Goal: Task Accomplishment & Management: Use online tool/utility

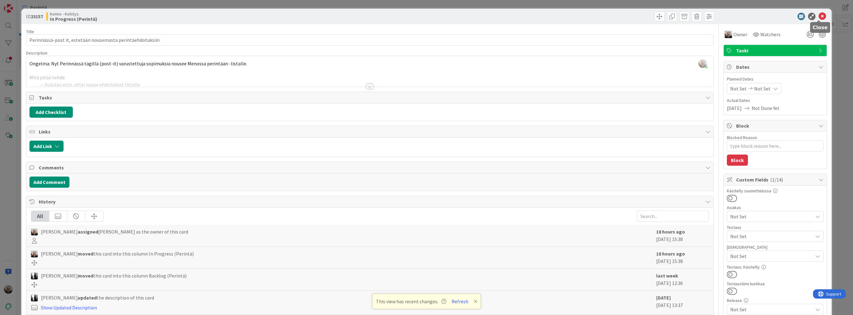
click at [819, 14] on icon at bounding box center [822, 16] width 7 height 7
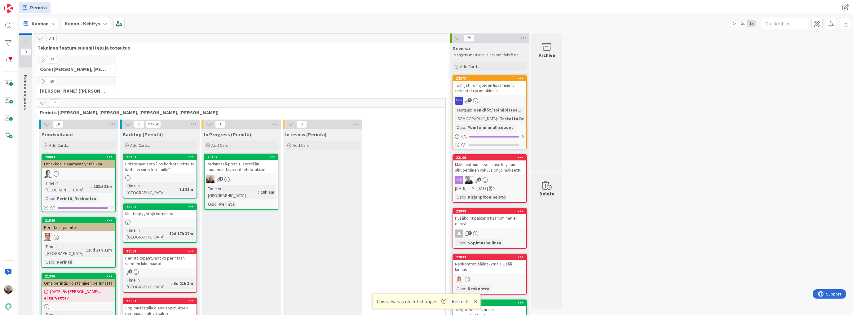
click at [40, 103] on icon at bounding box center [42, 103] width 7 height 7
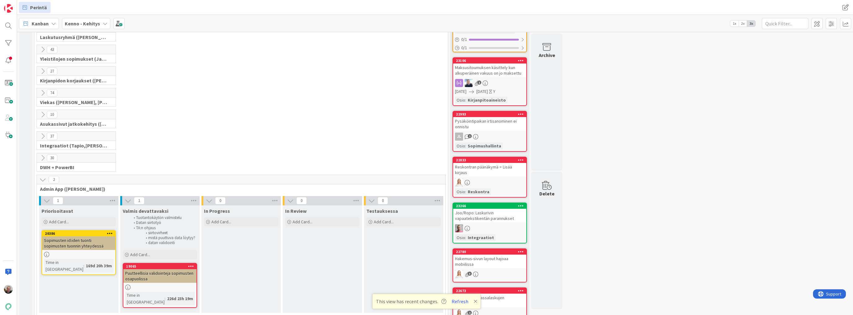
scroll to position [50, 0]
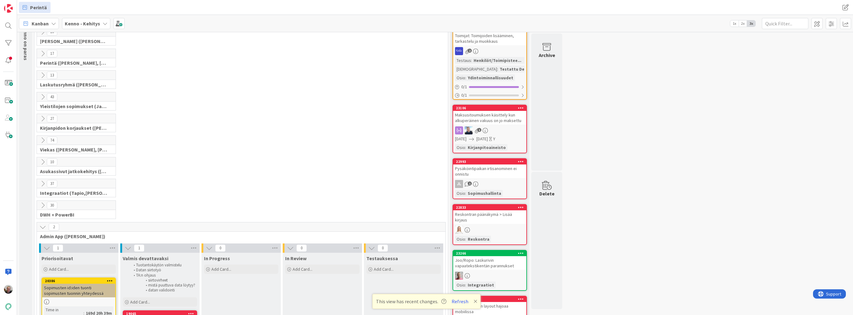
click at [42, 95] on icon at bounding box center [42, 97] width 7 height 7
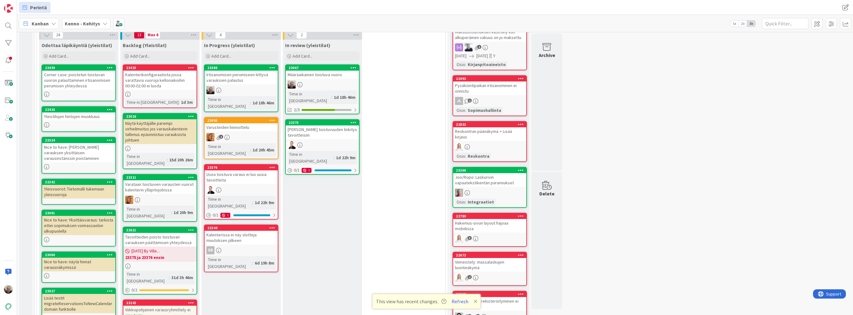
scroll to position [124, 0]
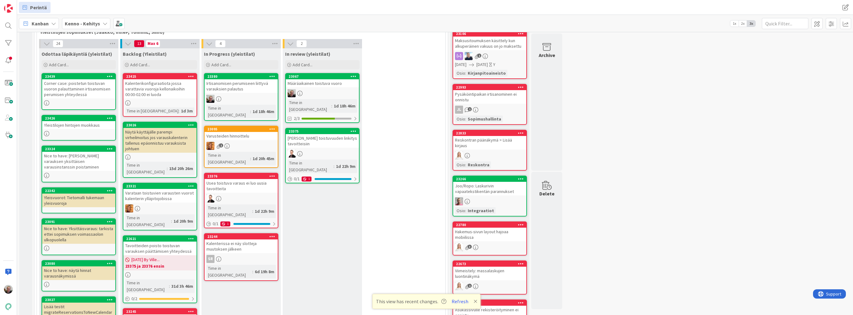
click at [323, 87] on link "23067 Määräaikainen toistuva vuoro Time in [GEOGRAPHIC_DATA] : 1d 18h 46m 2/3" at bounding box center [322, 98] width 74 height 50
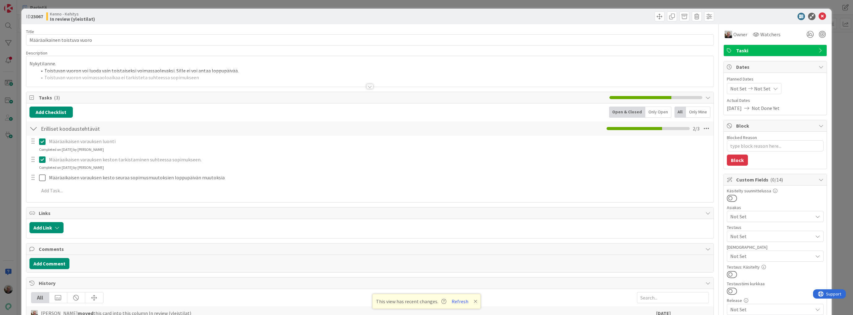
click at [216, 64] on div "Nykytilanne. Toistuvan vuoron voi luoda vain toistaiseksi voimassaolevaksi. Sil…" at bounding box center [369, 71] width 687 height 31
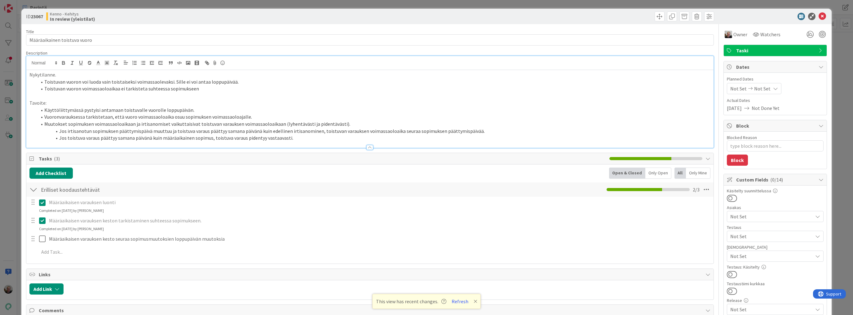
click at [284, 103] on p "Tavoite:" at bounding box center [369, 103] width 681 height 7
click at [325, 100] on p "Tavoite:" at bounding box center [369, 103] width 681 height 7
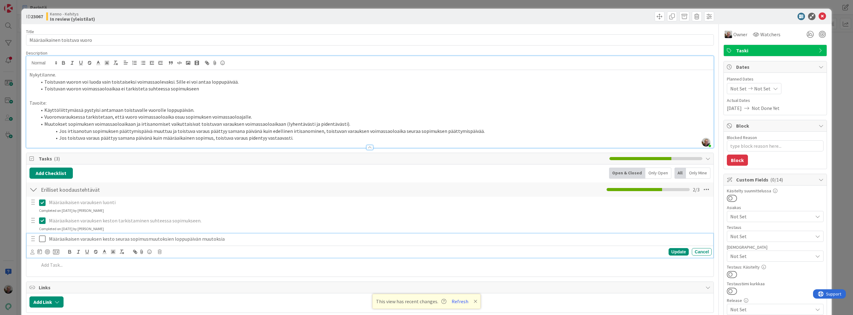
click at [45, 241] on icon at bounding box center [42, 238] width 7 height 7
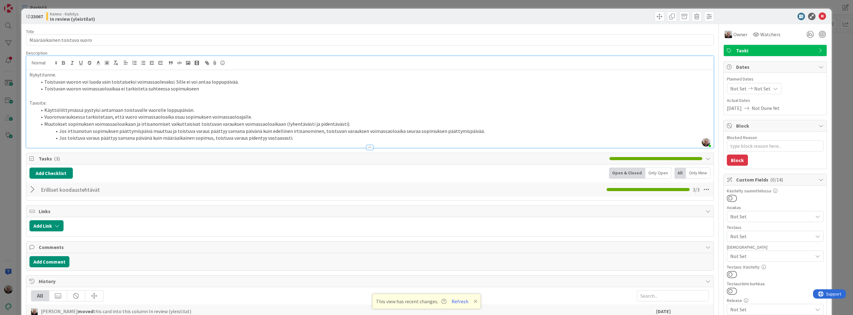
click at [28, 74] on div "Nykytilanne. Toistuvan vuoron voi luoda vain toistaiseksi voimassaolevaksi. Sil…" at bounding box center [369, 109] width 687 height 78
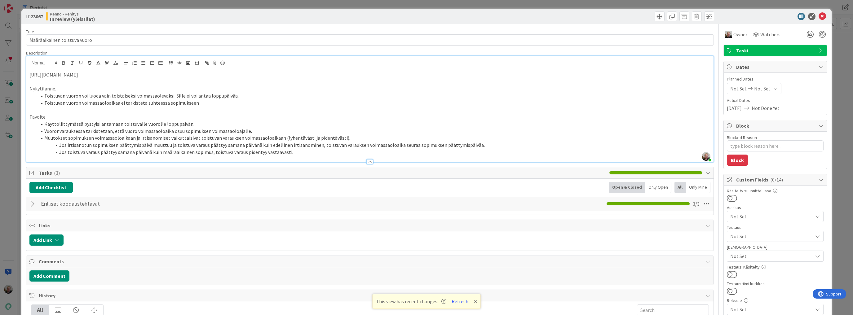
type textarea "x"
drag, startPoint x: 127, startPoint y: 73, endPoint x: 175, endPoint y: 76, distance: 47.6
click at [175, 76] on p "[URL][DOMAIN_NAME] - Toistuvan vuoron el" at bounding box center [369, 74] width 681 height 7
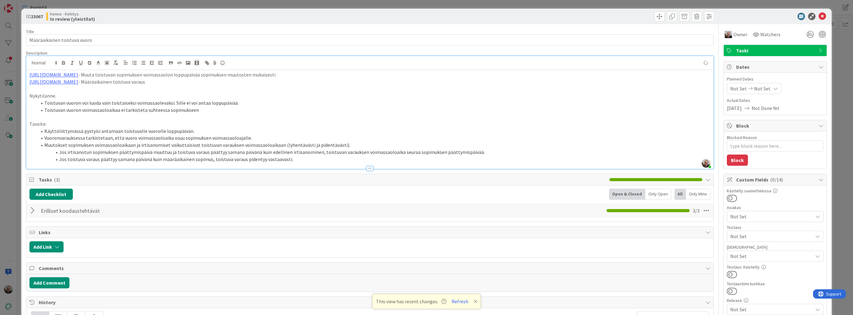
type textarea "x"
click at [819, 17] on icon at bounding box center [822, 16] width 7 height 7
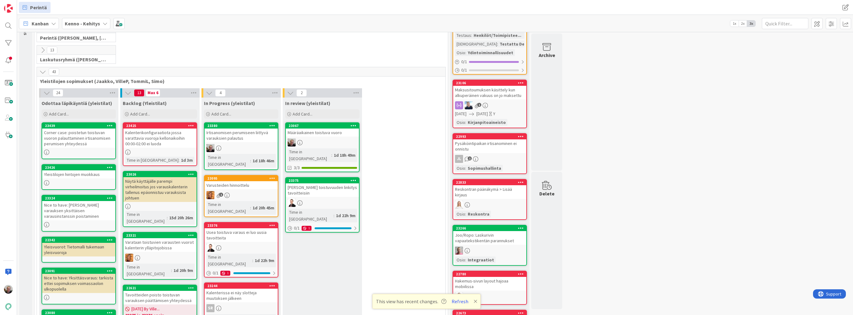
scroll to position [74, 0]
click at [357, 125] on div at bounding box center [353, 126] width 11 height 4
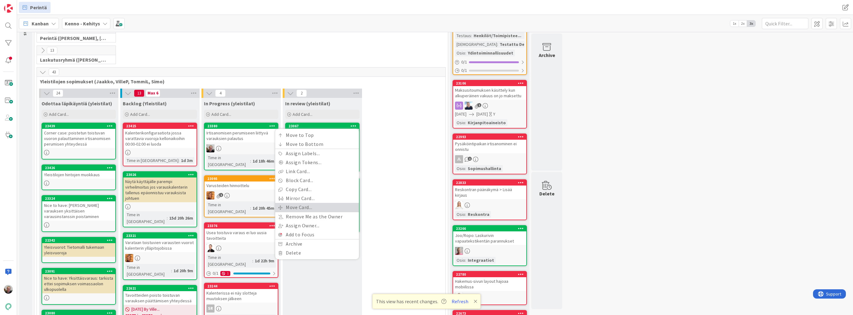
click at [300, 207] on link "Move Card..." at bounding box center [317, 207] width 84 height 9
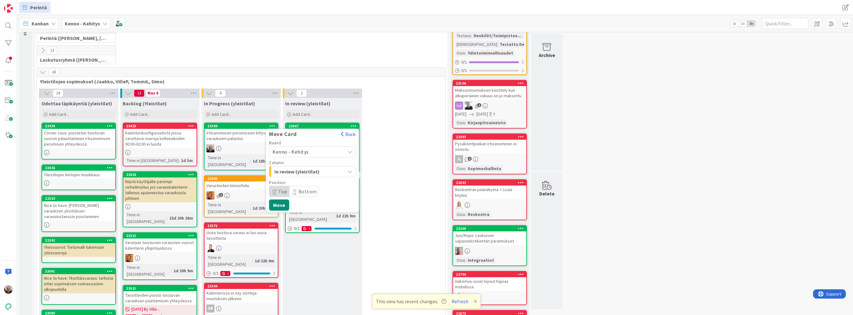
click at [348, 170] on icon "button" at bounding box center [349, 171] width 5 height 5
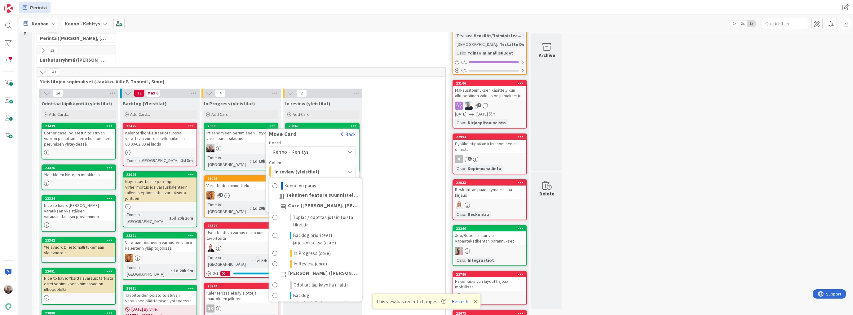
scroll to position [746, 0]
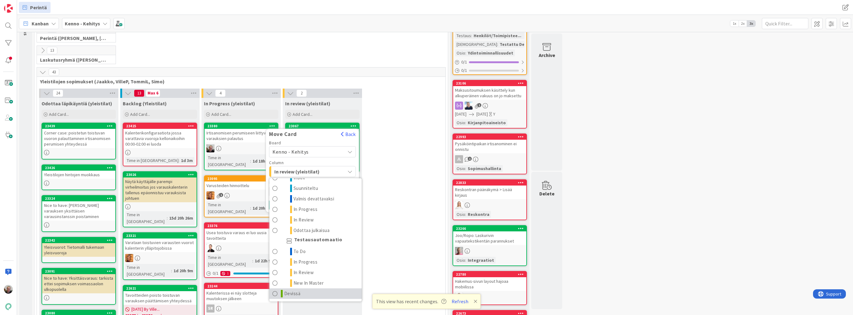
click at [300, 291] on link "Devissä" at bounding box center [315, 294] width 92 height 11
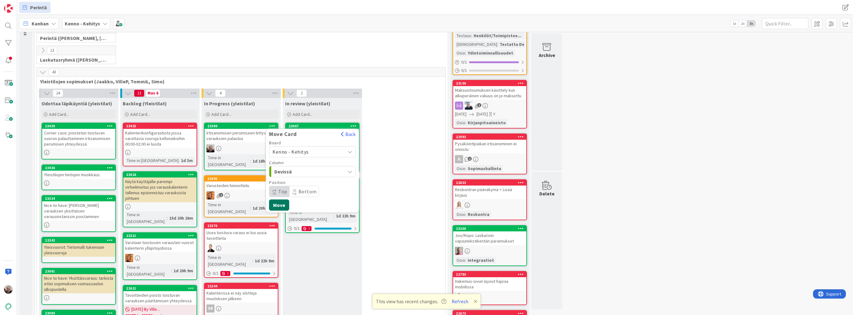
click at [281, 202] on button "Move" at bounding box center [279, 205] width 20 height 11
